Goal: Task Accomplishment & Management: Manage account settings

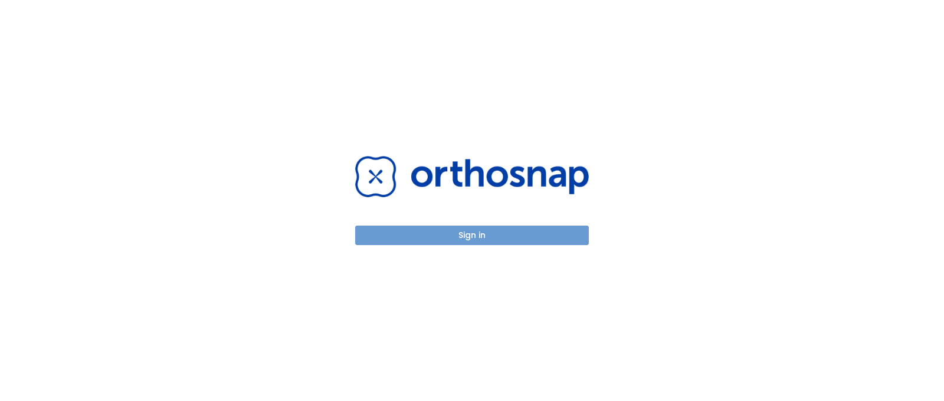
click at [533, 231] on button "Sign in" at bounding box center [472, 234] width 234 height 19
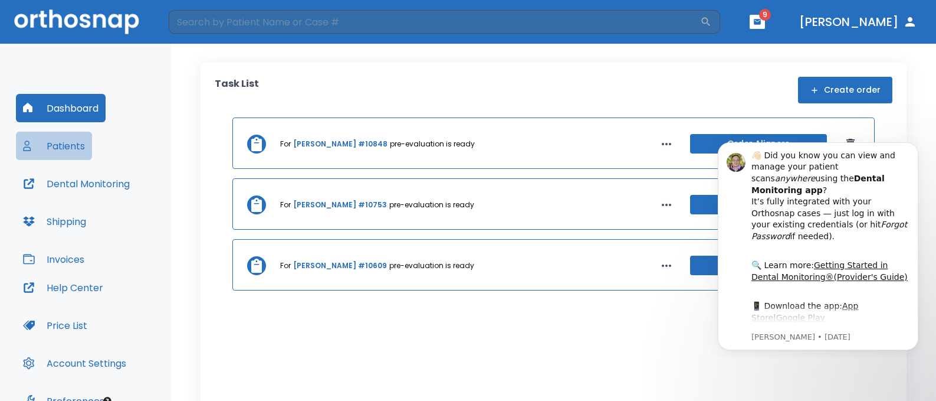
click at [76, 148] on button "Patients" at bounding box center [54, 146] width 76 height 28
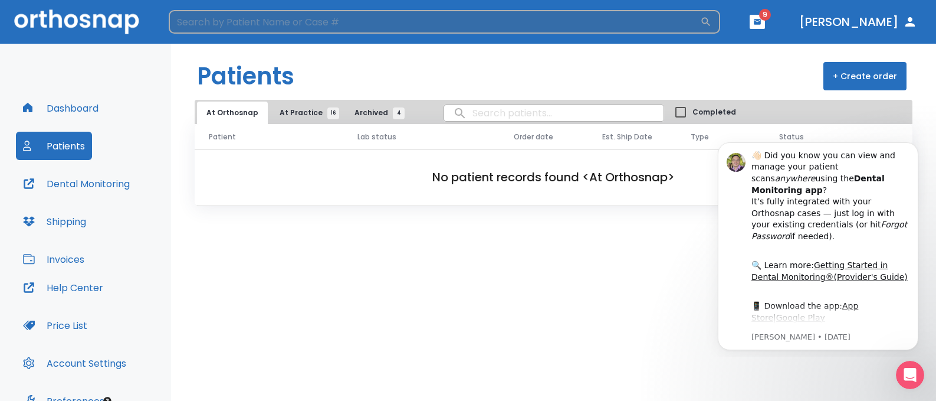
click at [458, 17] on input "search" at bounding box center [435, 22] width 532 height 24
type input "[PERSON_NAME]"
click at [711, 23] on icon "button" at bounding box center [706, 22] width 9 height 9
click at [712, 19] on icon "button" at bounding box center [706, 22] width 12 height 12
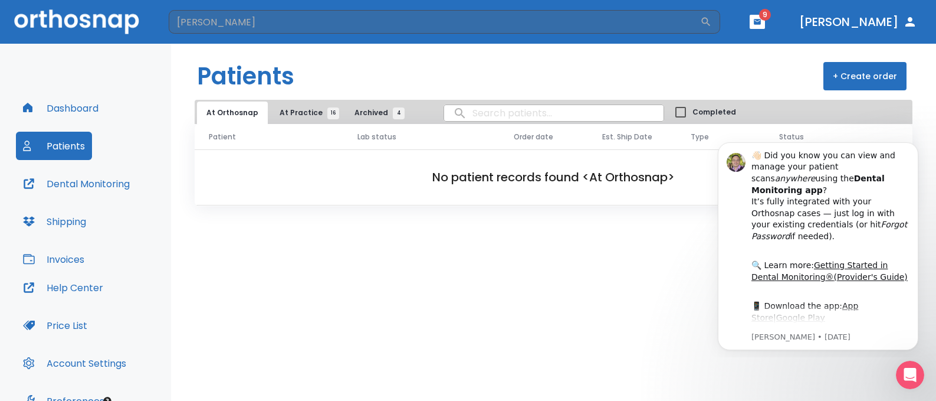
click at [295, 116] on span "At Practice 16" at bounding box center [307, 112] width 54 height 11
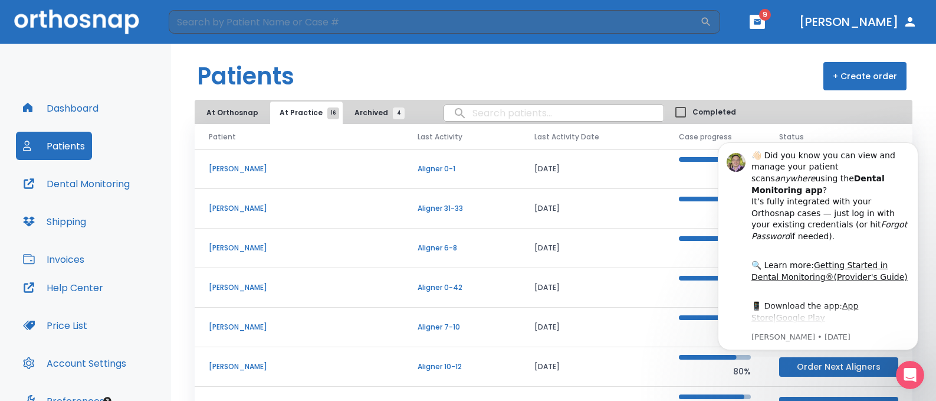
click at [366, 116] on span "Archived 4" at bounding box center [377, 112] width 44 height 11
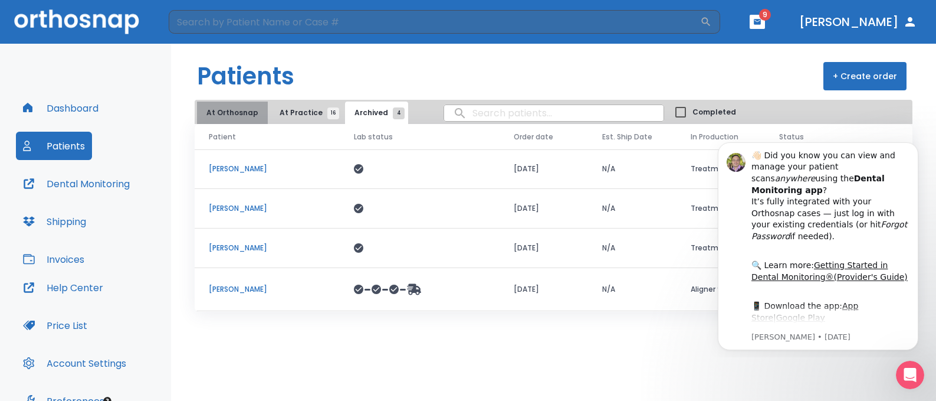
click at [236, 109] on button "At Orthosnap" at bounding box center [232, 112] width 71 height 22
